Goal: Information Seeking & Learning: Obtain resource

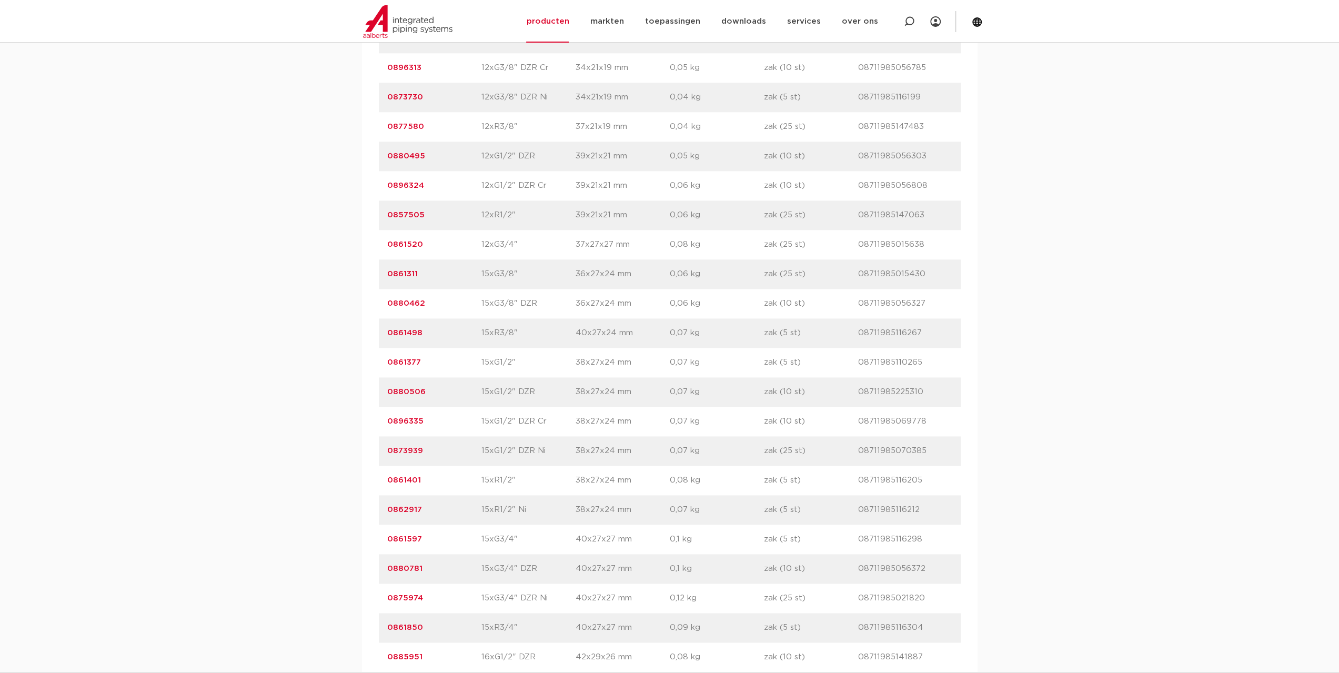
scroll to position [1210, 0]
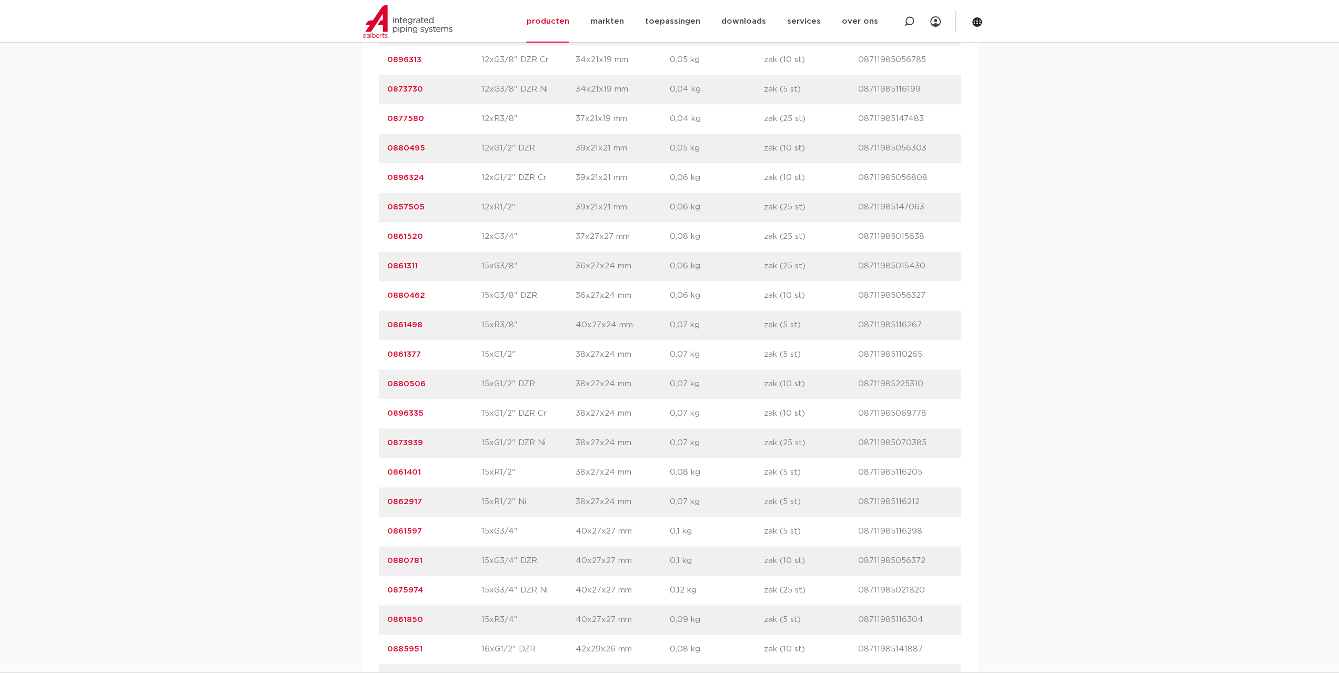
click at [404, 466] on p "0861401" at bounding box center [434, 472] width 94 height 13
click at [409, 473] on link "0861401" at bounding box center [404, 472] width 34 height 8
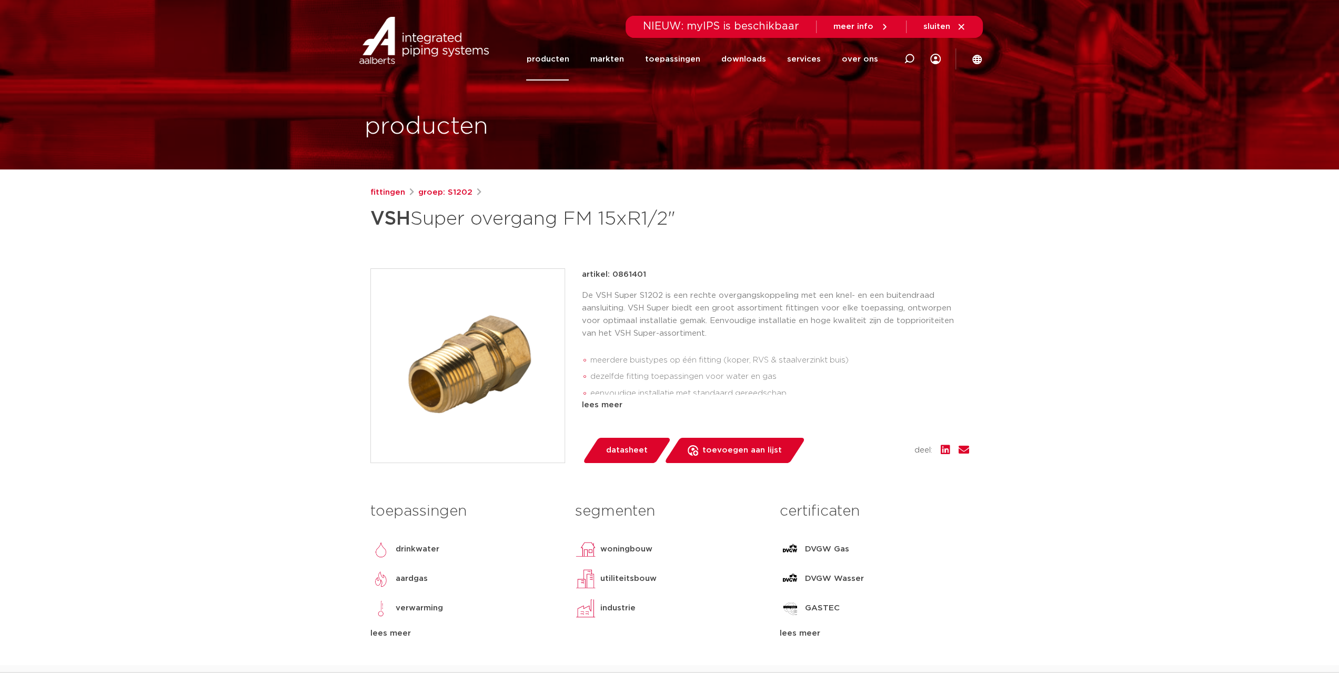
click at [619, 449] on span "datasheet" at bounding box center [627, 450] width 42 height 17
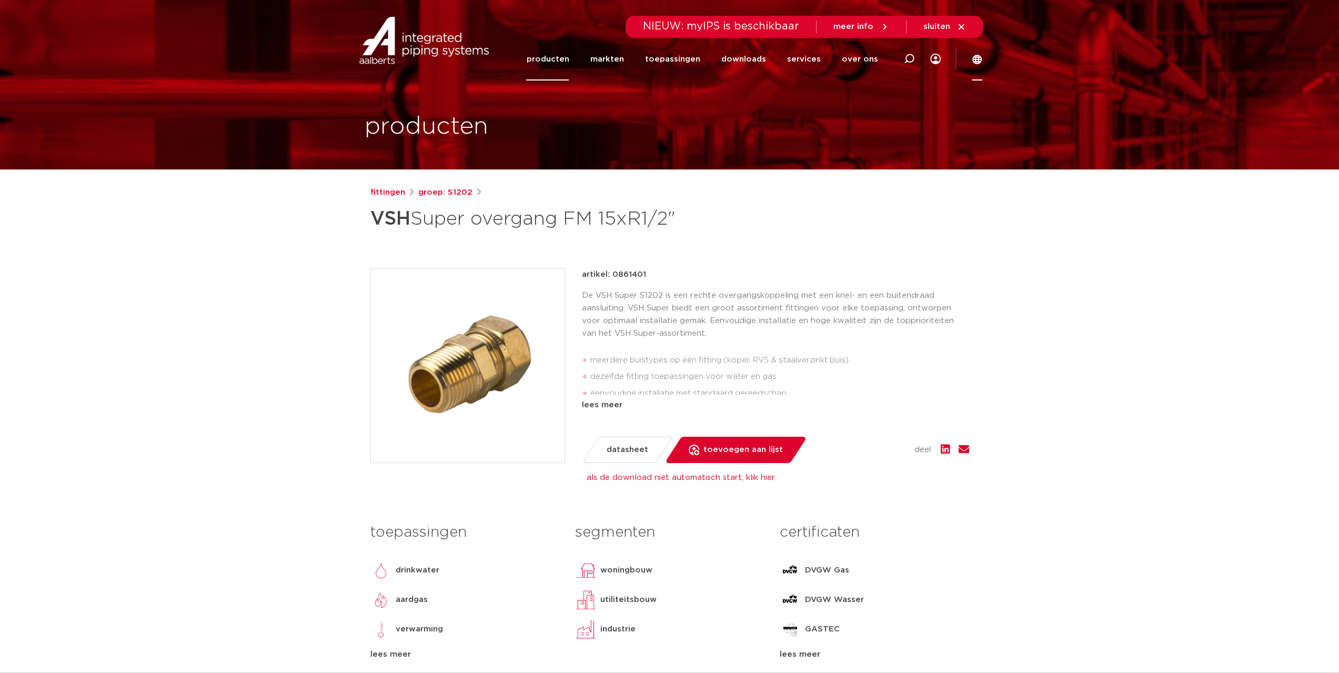
click at [977, 60] on icon at bounding box center [976, 59] width 11 height 11
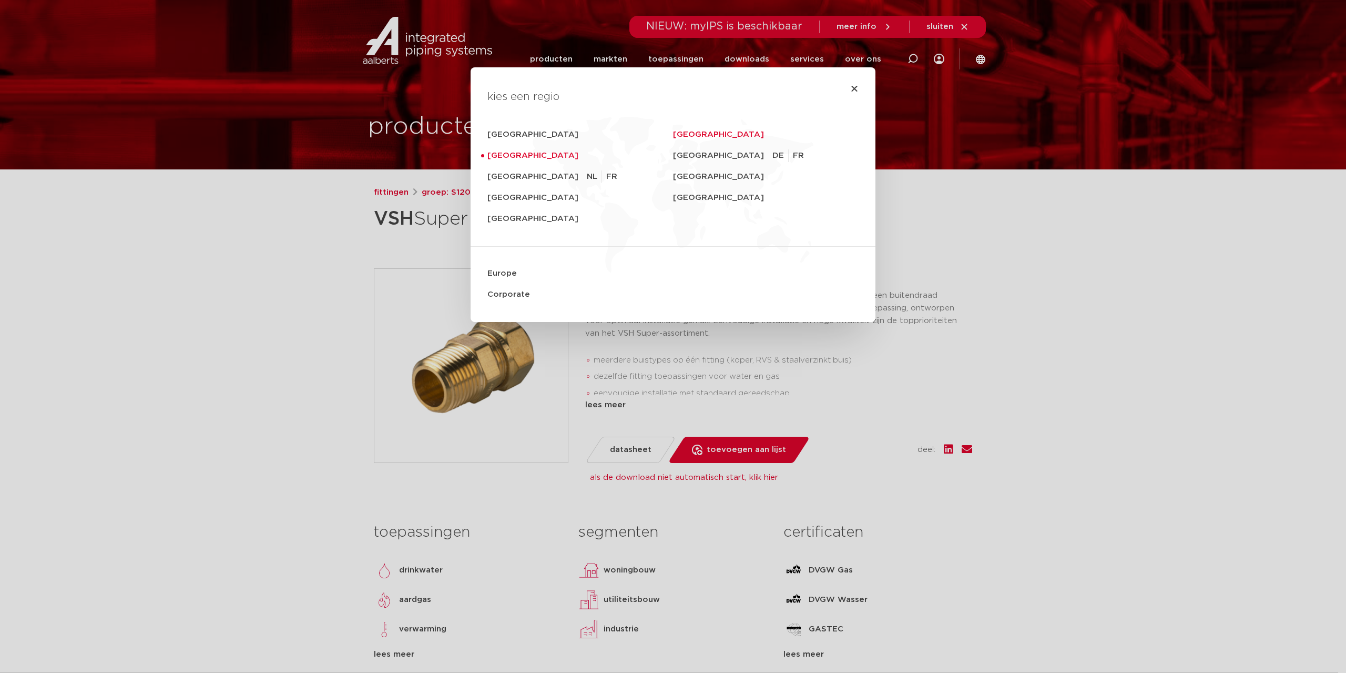
click at [680, 133] on link "Sverige" at bounding box center [766, 134] width 186 height 21
